Goal: Task Accomplishment & Management: Manage account settings

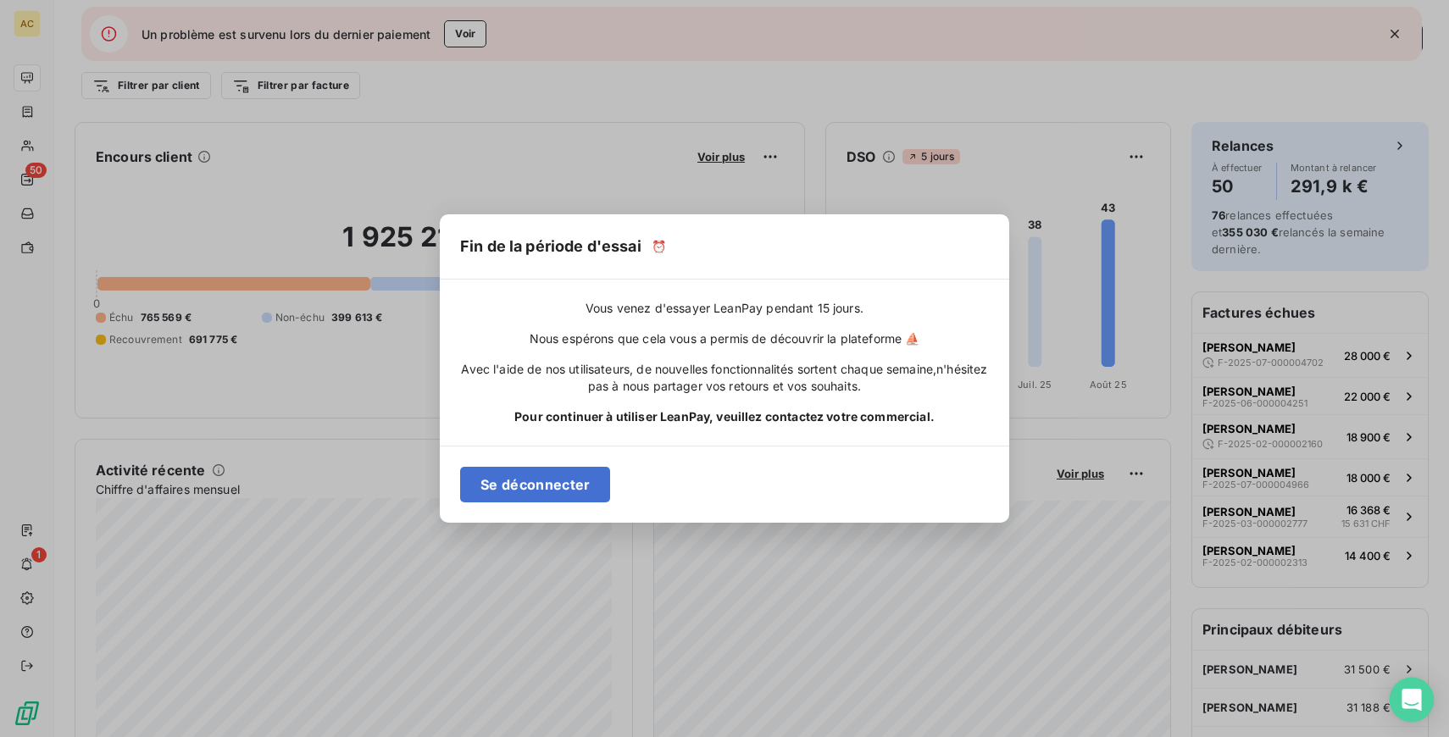
click at [1408, 694] on icon "Open Intercom Messenger" at bounding box center [1411, 700] width 19 height 22
click at [515, 482] on button "Se déconnecter" at bounding box center [535, 485] width 150 height 36
